Goal: Task Accomplishment & Management: Manage account settings

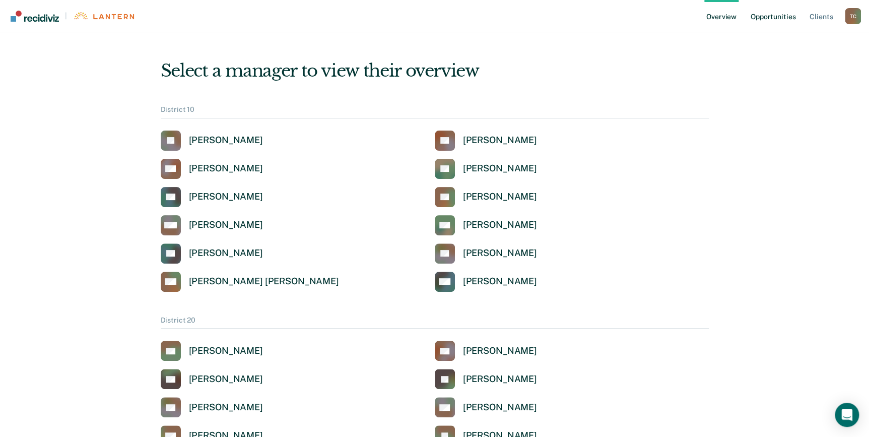
click at [768, 21] on link "Opportunities" at bounding box center [773, 16] width 49 height 32
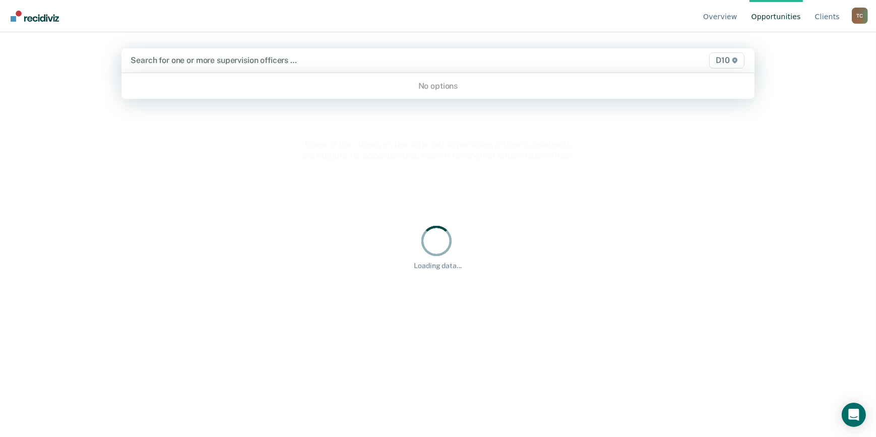
click at [392, 62] on div "Search for one or more supervision officers …" at bounding box center [344, 60] width 431 height 14
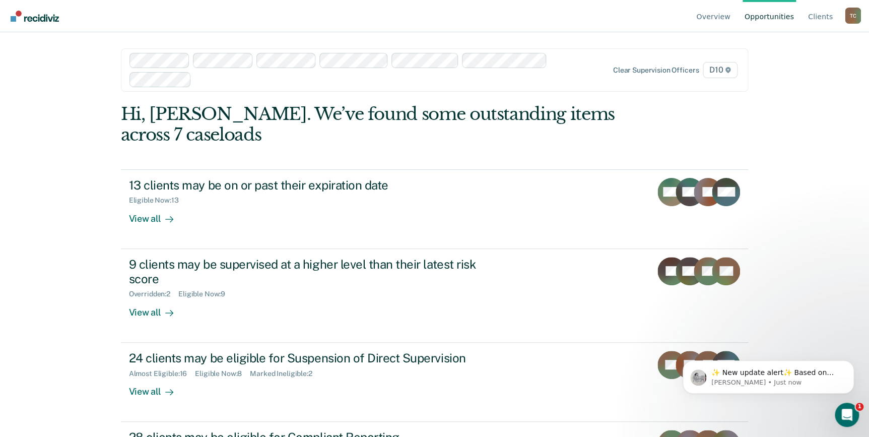
click at [628, 75] on div "Clear supervision officers D10" at bounding box center [648, 70] width 183 height 16
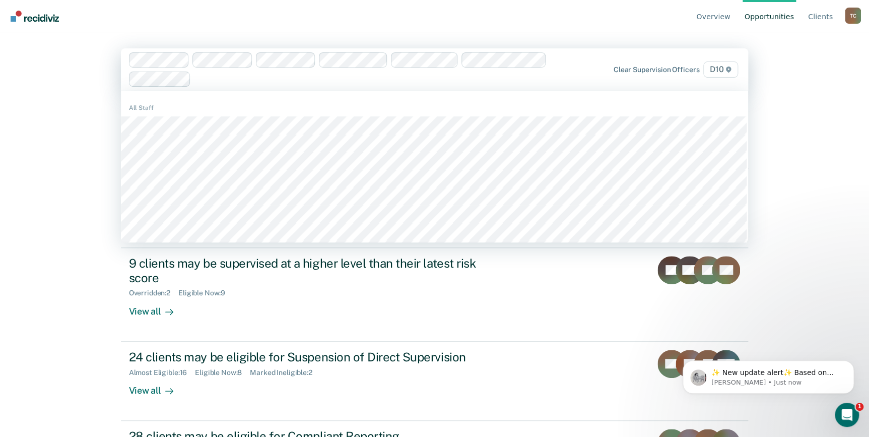
click at [628, 75] on div "Clear supervision officers D10" at bounding box center [648, 69] width 183 height 16
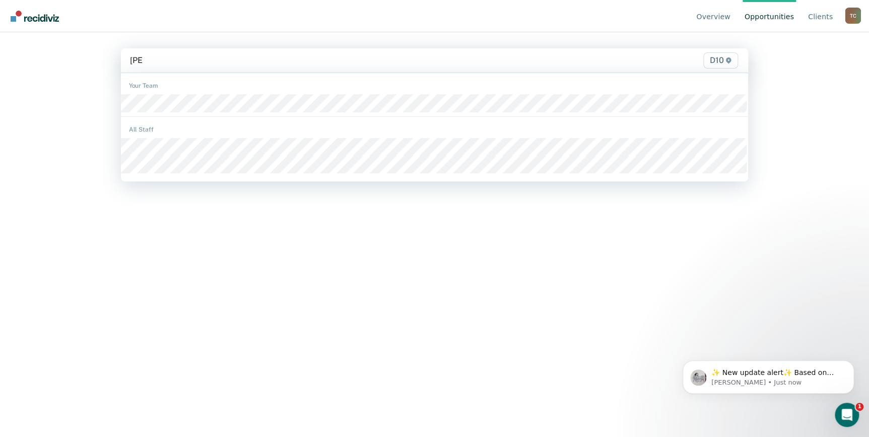
type input "[PERSON_NAME]"
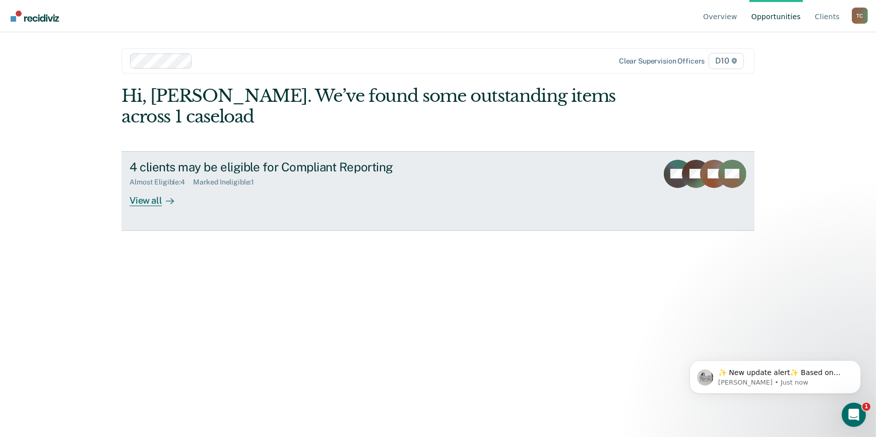
click at [232, 198] on div "4 clients may be eligible for Compliant Reporting Almost Eligible : 4 Marked In…" at bounding box center [318, 183] width 378 height 46
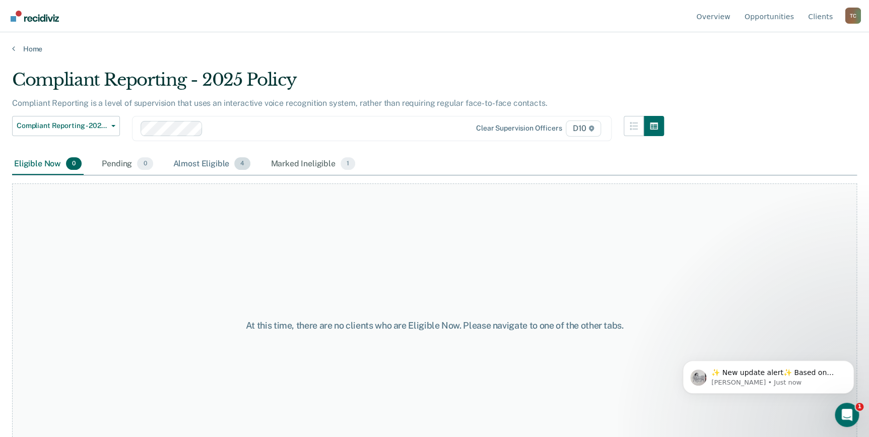
click at [218, 168] on div "Almost Eligible 4" at bounding box center [212, 164] width 82 height 22
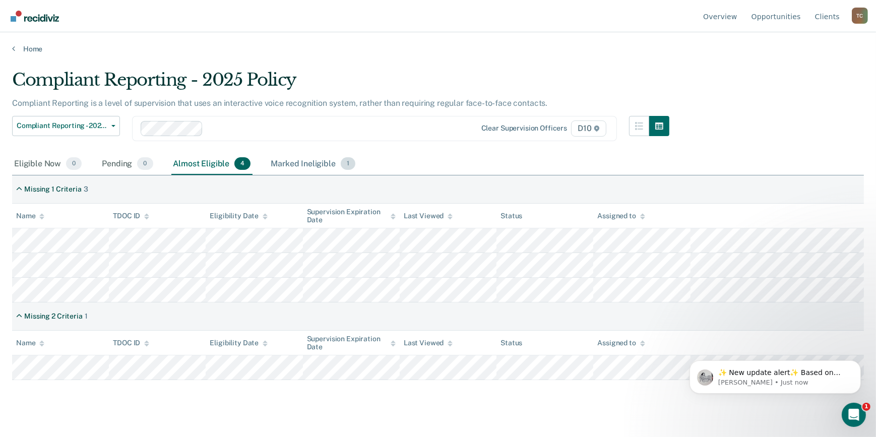
click at [303, 164] on div "Marked Ineligible 1" at bounding box center [313, 164] width 89 height 22
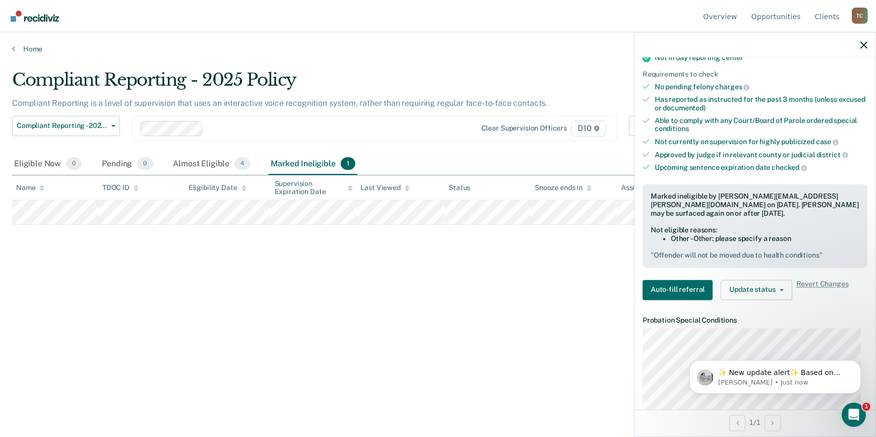
scroll to position [183, 0]
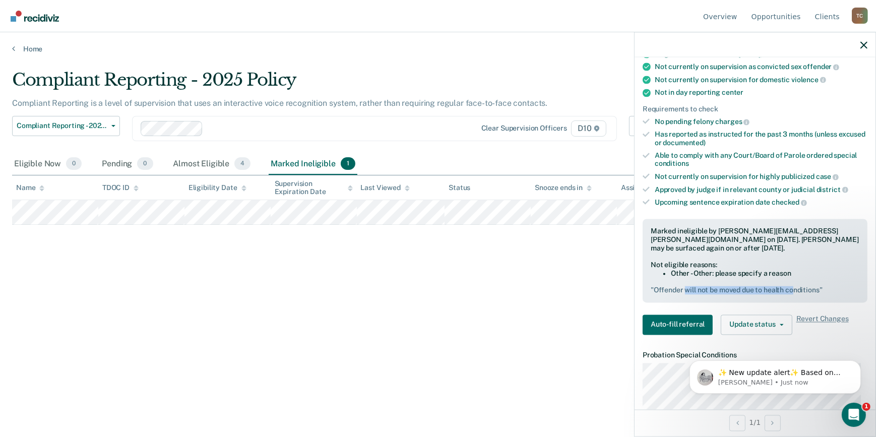
drag, startPoint x: 758, startPoint y: 292, endPoint x: 686, endPoint y: 287, distance: 71.8
click at [686, 287] on div "Marked ineligible by [PERSON_NAME][EMAIL_ADDRESS][PERSON_NAME][DOMAIN_NAME] on …" at bounding box center [754, 261] width 225 height 84
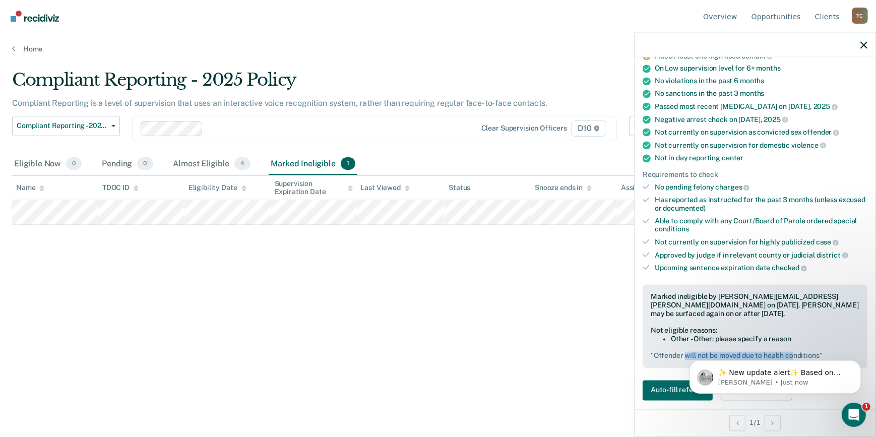
scroll to position [137, 0]
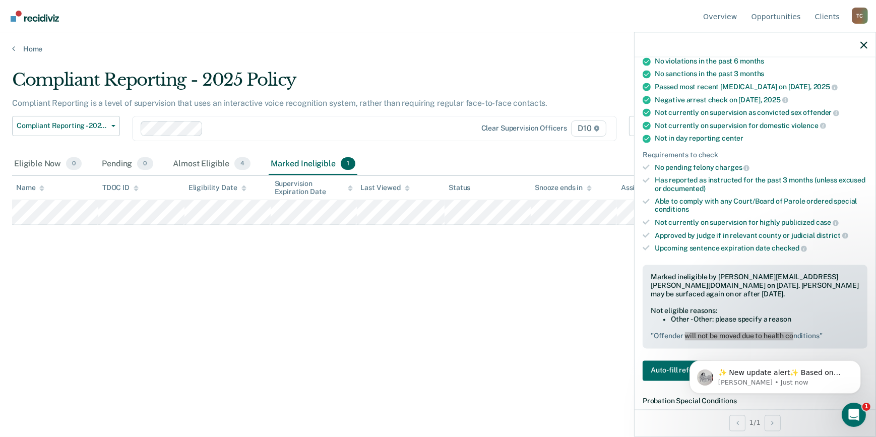
click at [680, 340] on body "✨ New update alert✨ Based on your feedback, we've made a few updates we wanted …" at bounding box center [774, 352] width 193 height 105
click at [857, 360] on icon "Dismiss notification" at bounding box center [857, 363] width 6 height 6
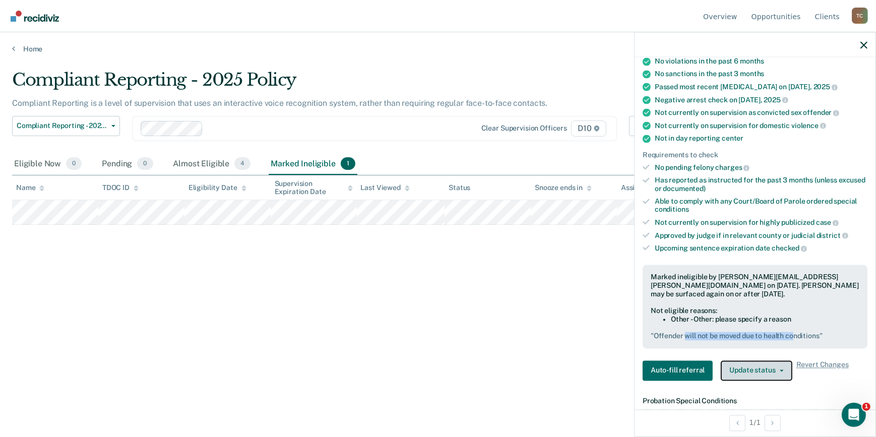
click at [783, 365] on button "Update status" at bounding box center [755, 370] width 71 height 20
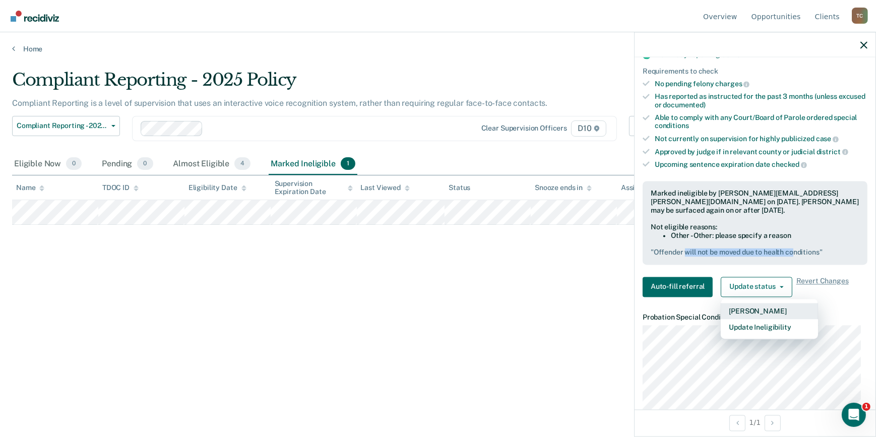
scroll to position [229, 0]
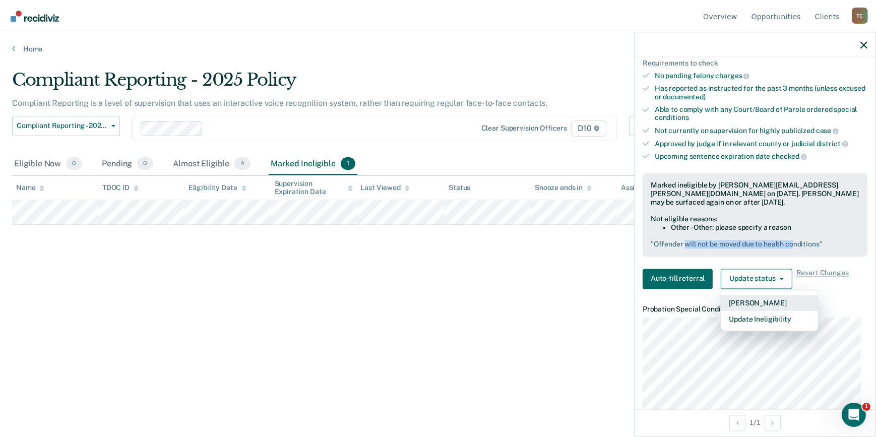
click at [773, 307] on button "[PERSON_NAME]" at bounding box center [768, 303] width 97 height 16
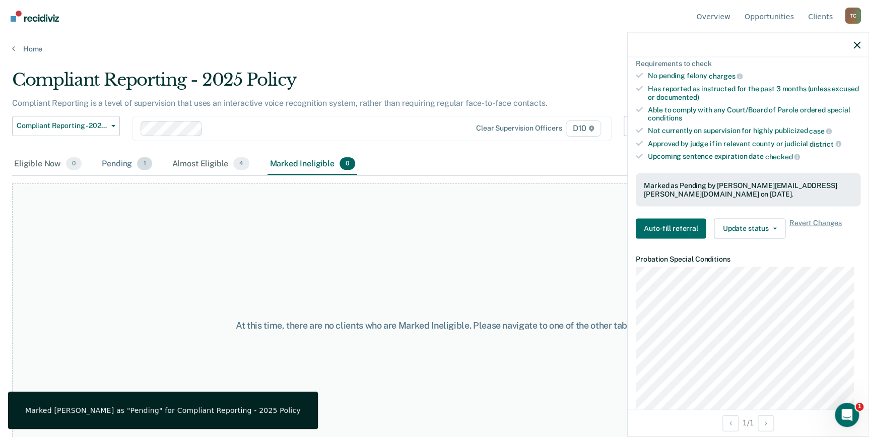
click at [116, 165] on div "Pending 1" at bounding box center [127, 164] width 54 height 22
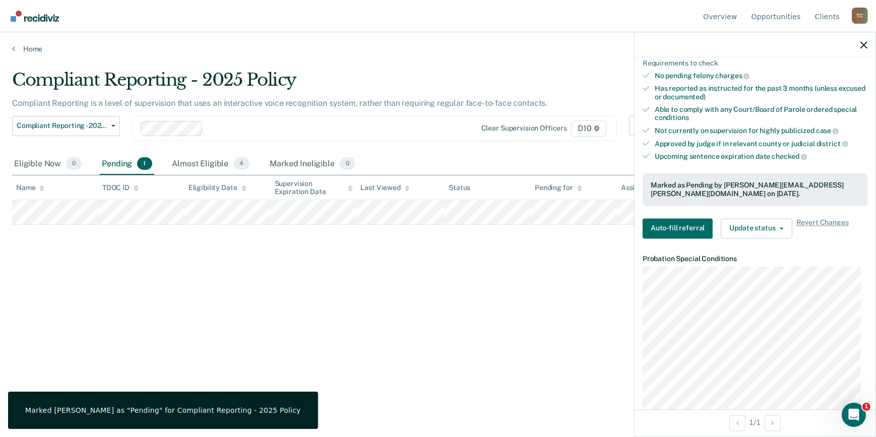
click at [328, 291] on div "Compliant Reporting - 2025 Policy Compliant Reporting is a level of supervision…" at bounding box center [437, 216] width 851 height 292
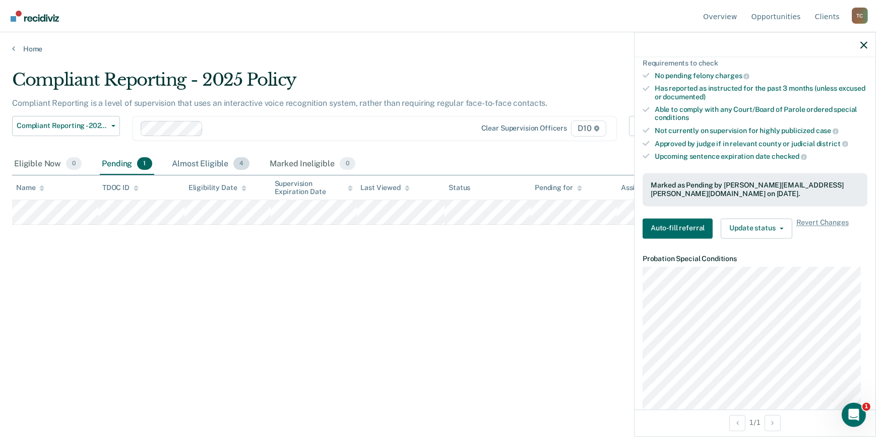
click at [199, 160] on div "Almost Eligible 4" at bounding box center [211, 164] width 82 height 22
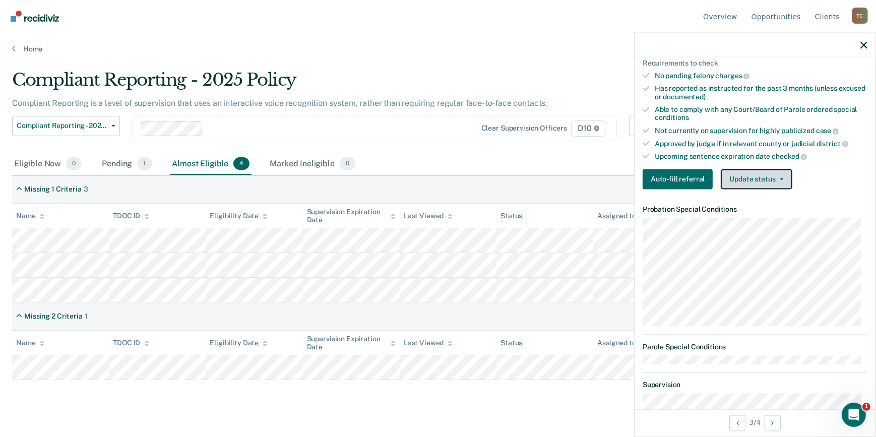
click at [759, 179] on button "Update status" at bounding box center [755, 179] width 71 height 20
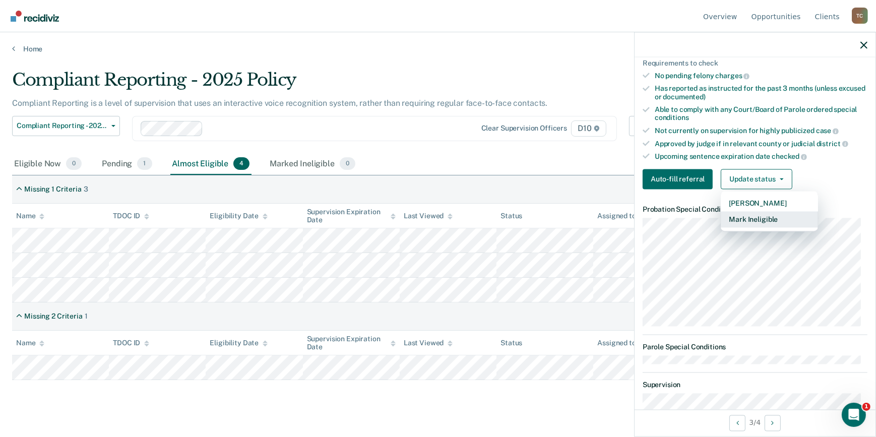
click at [764, 216] on button "Mark Ineligible" at bounding box center [768, 219] width 97 height 16
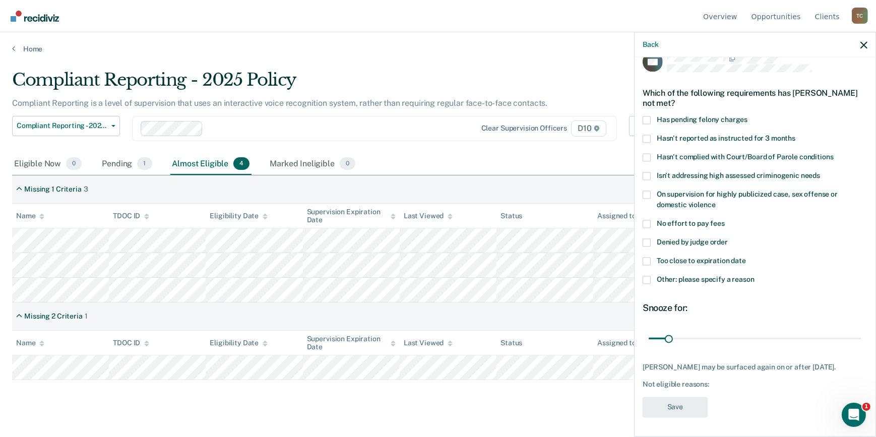
click at [651, 280] on label "Other: please specify a reason" at bounding box center [754, 281] width 225 height 11
click at [754, 276] on input "Other: please specify a reason" at bounding box center [754, 276] width 0 height 0
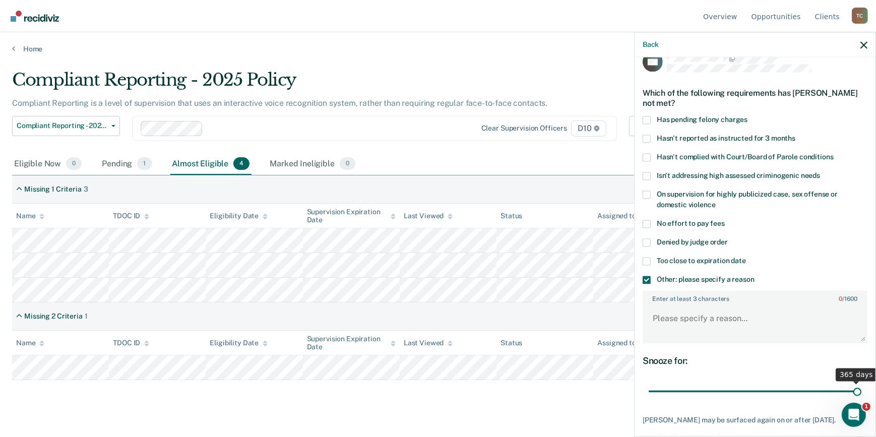
drag, startPoint x: 669, startPoint y: 393, endPoint x: 899, endPoint y: 382, distance: 230.5
type input "365"
click at [861, 382] on input "range" at bounding box center [754, 391] width 213 height 18
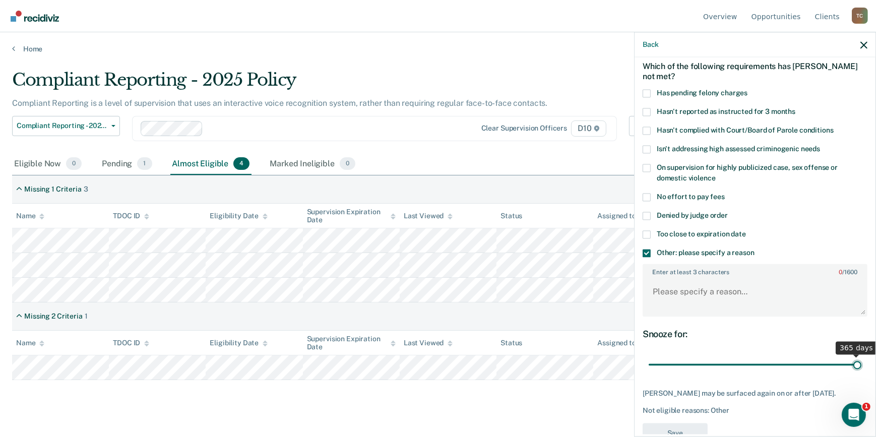
scroll to position [71, 0]
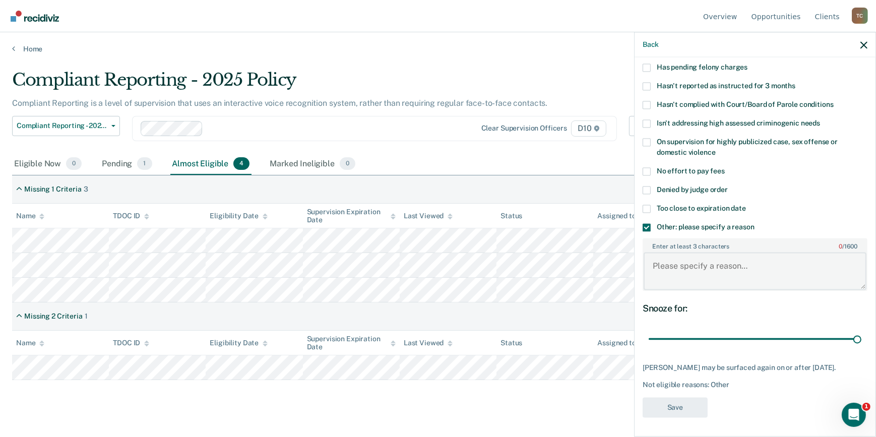
click at [706, 268] on textarea "Enter at least 3 characters 0 / 1600" at bounding box center [754, 270] width 223 height 37
drag, startPoint x: 687, startPoint y: 266, endPoint x: 646, endPoint y: 269, distance: 41.4
click at [646, 269] on textarea "Unelidable due to health" at bounding box center [754, 270] width 223 height 37
type textarea "due to health"
click at [620, 269] on body "Looks like you’re using Internet Explorer 11. For faster loading and a better e…" at bounding box center [438, 218] width 876 height 437
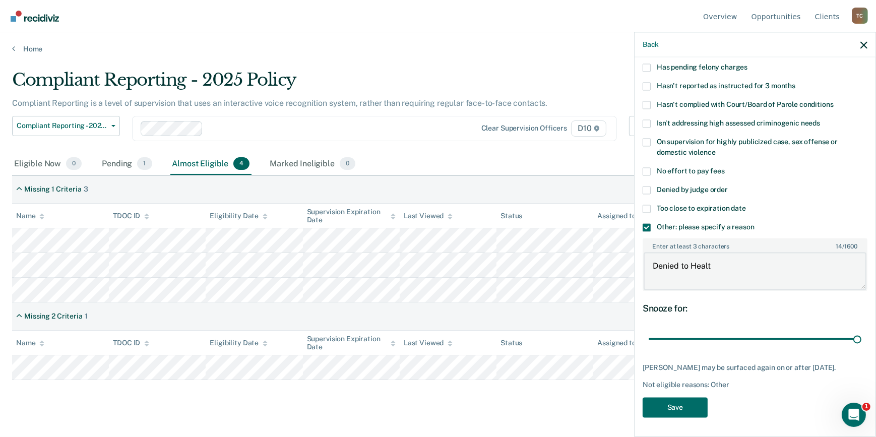
type textarea "Denied to Health"
click at [628, 269] on body "Looks like you’re using Internet Explorer 11. For faster loading and a better e…" at bounding box center [438, 218] width 876 height 437
click at [684, 276] on textarea "Enter at least 3 characters 0 / 1600" at bounding box center [754, 270] width 223 height 37
type textarea "Denied due to concerns from PPO"
click at [678, 398] on button "Save" at bounding box center [674, 407] width 65 height 21
